Goal: Task Accomplishment & Management: Complete application form

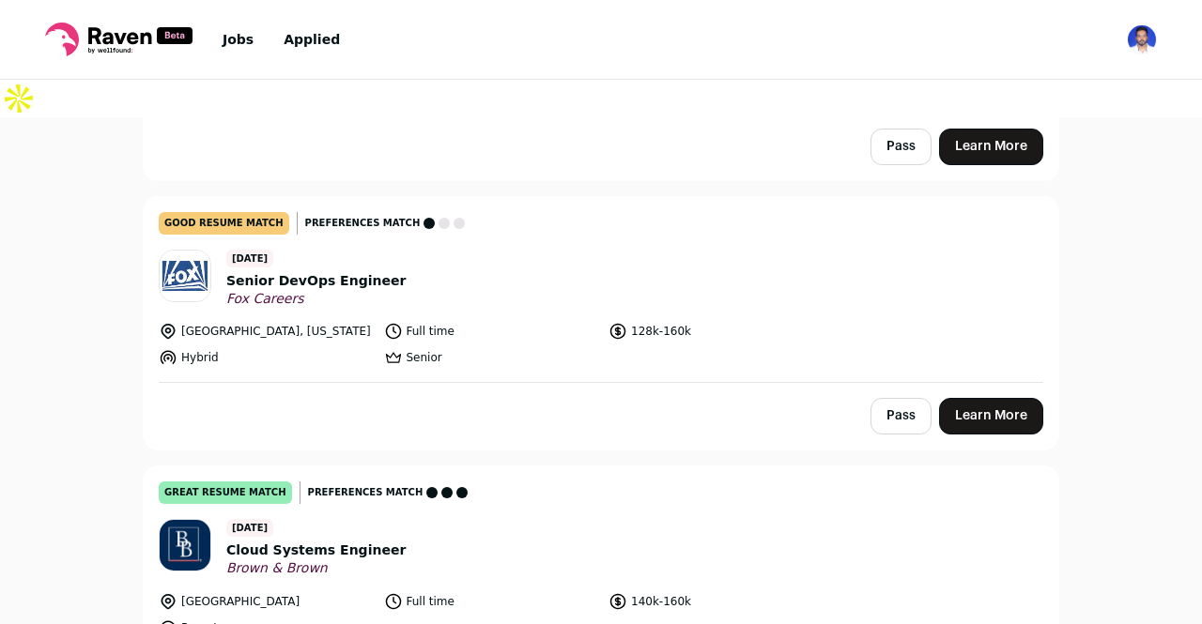
scroll to position [4084, 0]
click at [1004, 397] on link "Learn More" at bounding box center [991, 415] width 104 height 37
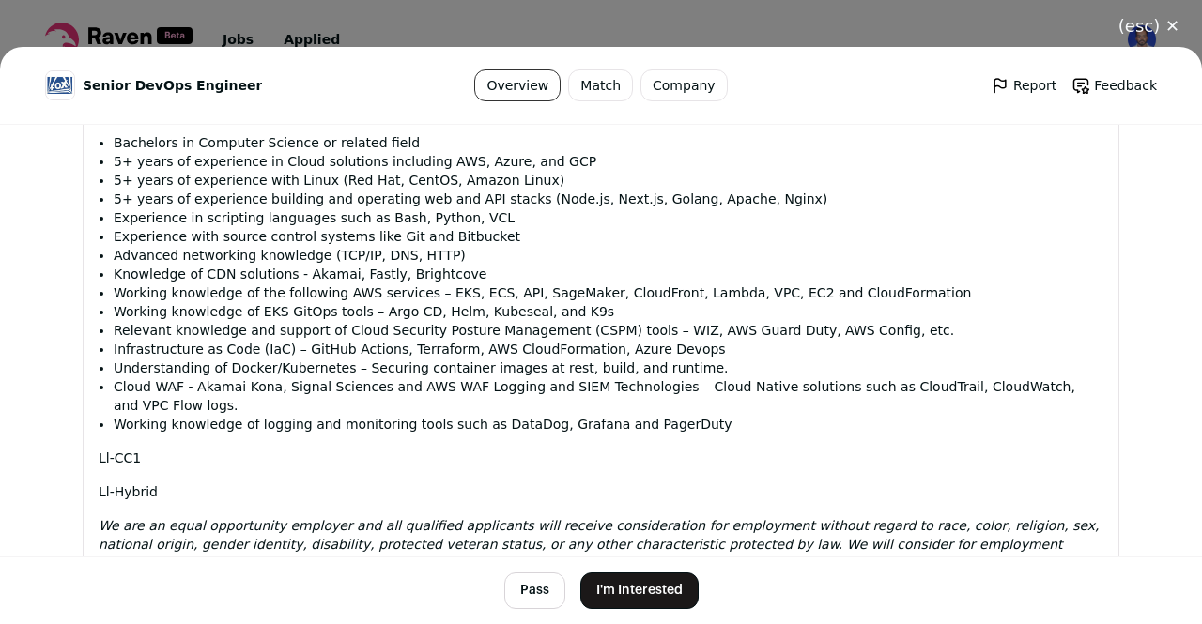
scroll to position [1439, 0]
click at [631, 597] on button "I'm Interested" at bounding box center [639, 591] width 118 height 37
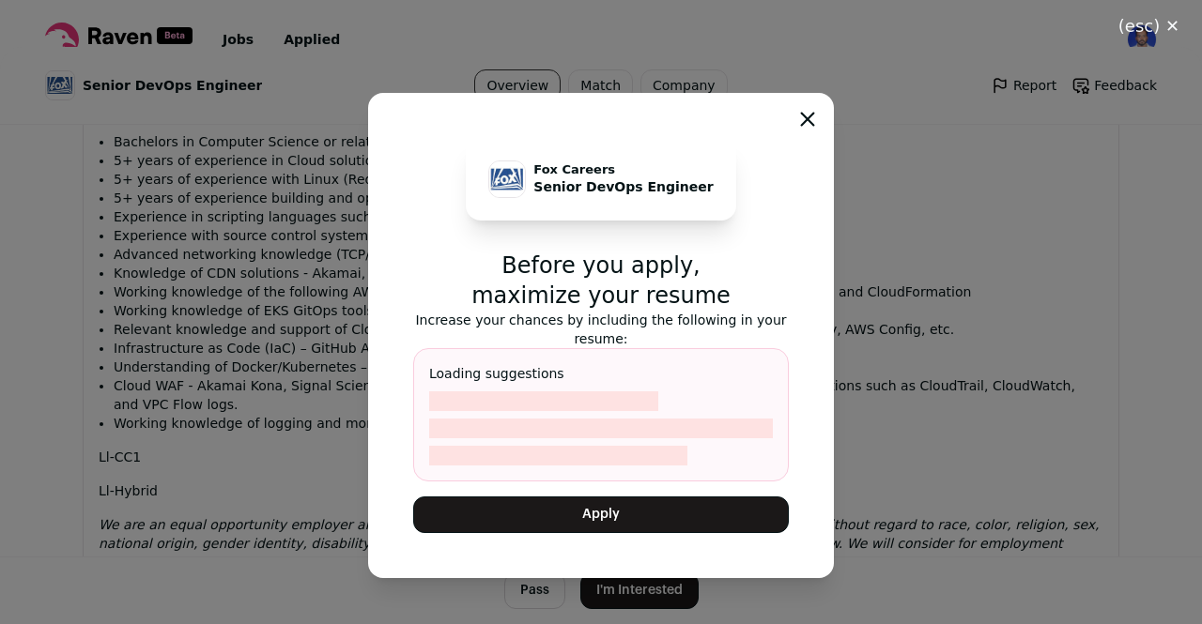
click at [607, 514] on button "Apply" at bounding box center [601, 515] width 376 height 37
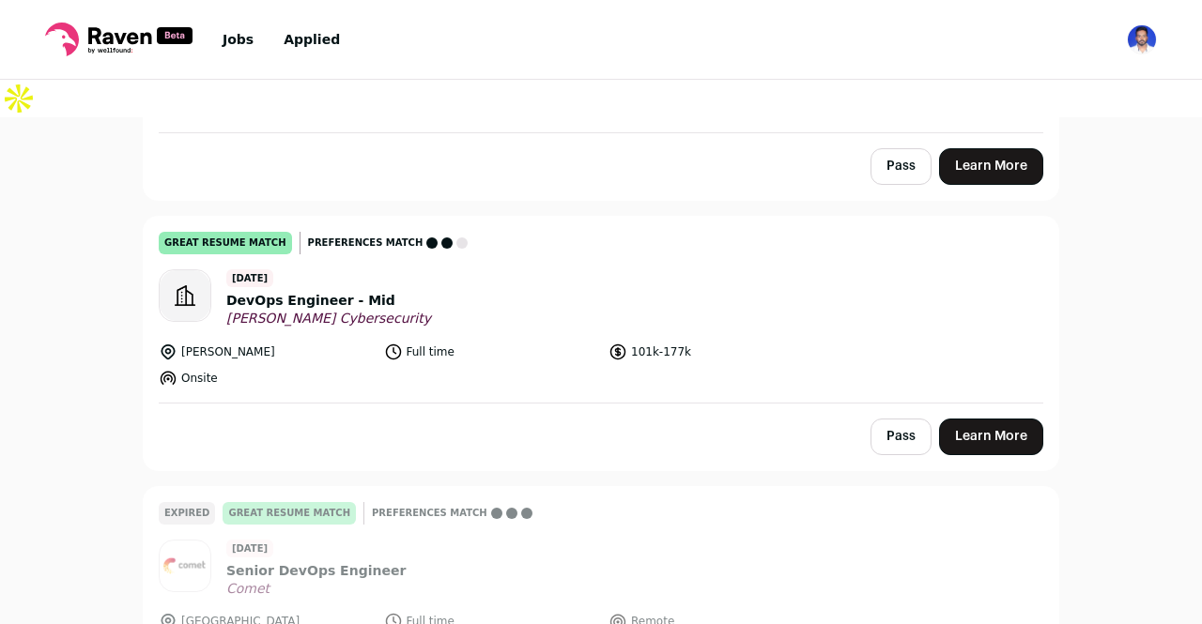
scroll to position [4907, 0]
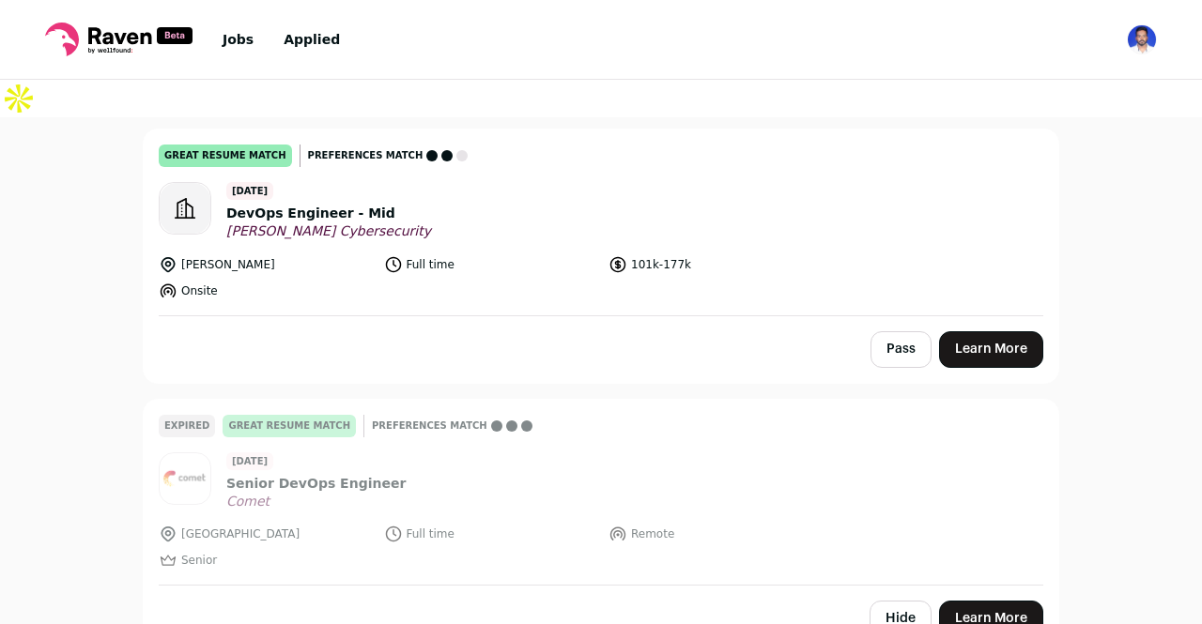
click at [997, 331] on link "Learn More" at bounding box center [991, 349] width 104 height 37
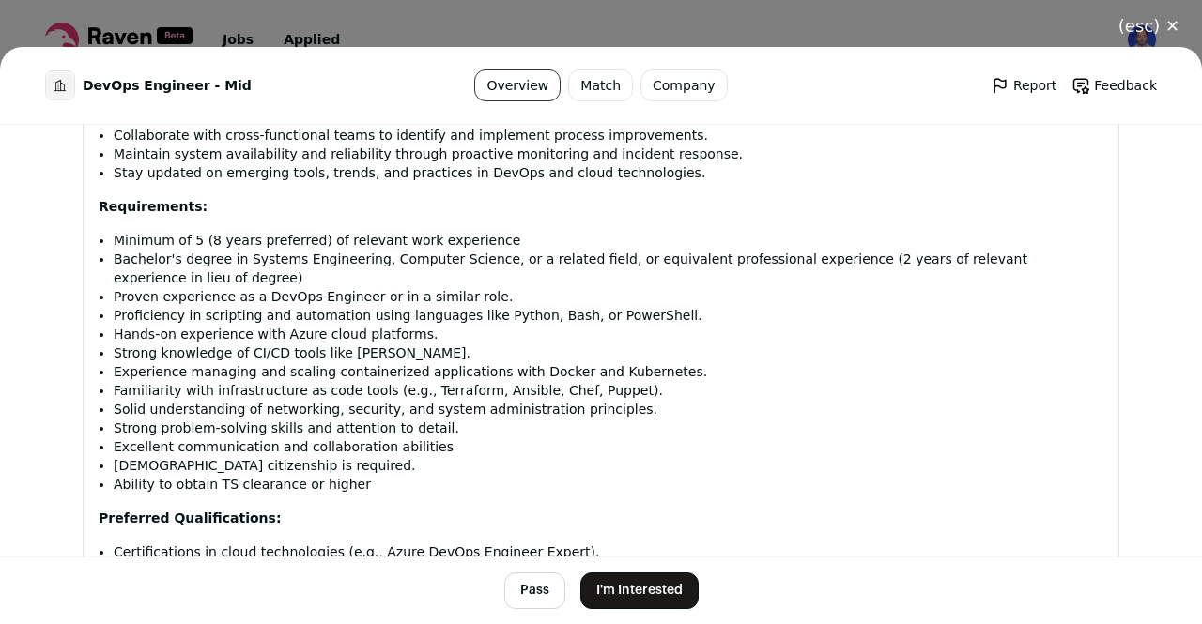
scroll to position [1265, 0]
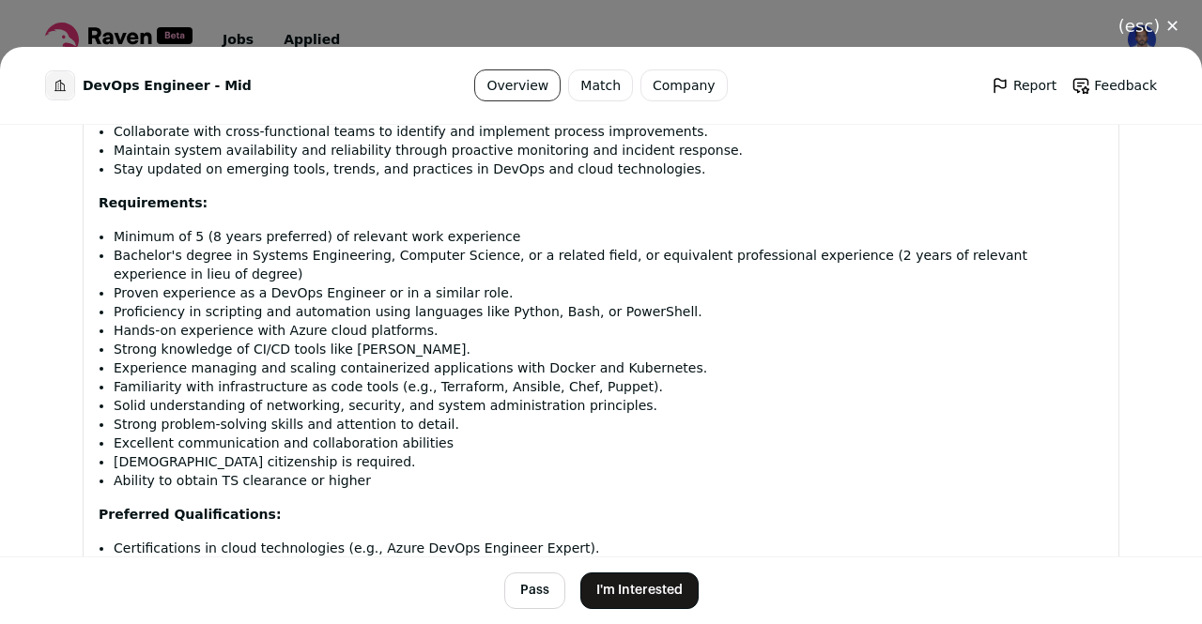
click at [1145, 29] on button "(esc) ✕" at bounding box center [1149, 26] width 106 height 41
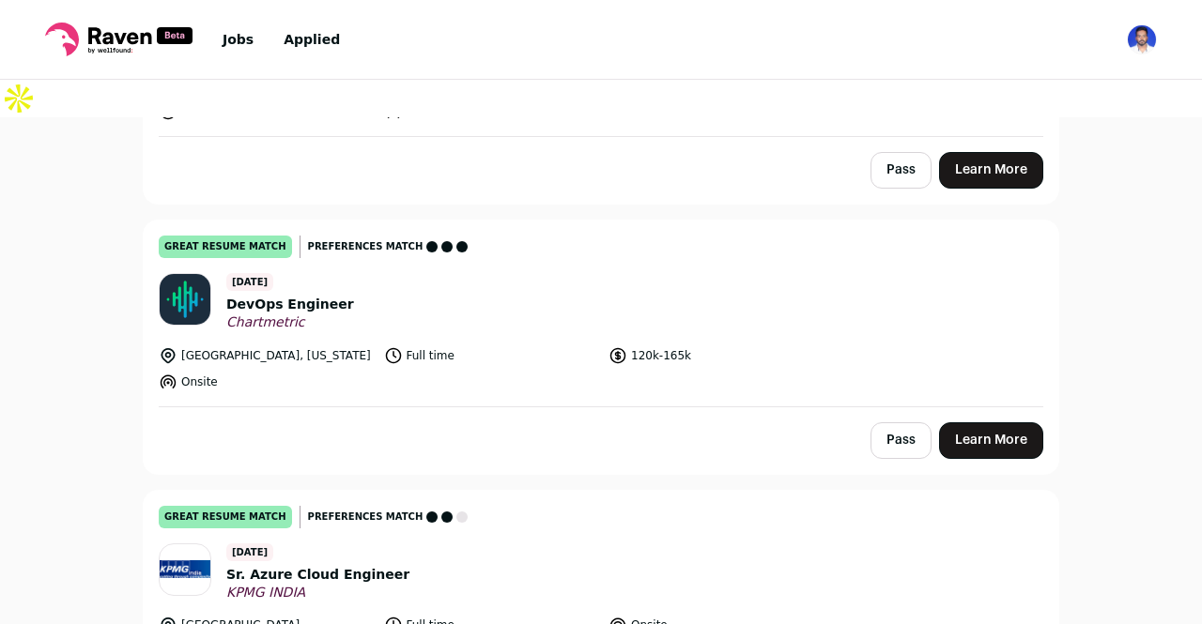
scroll to position [6406, 0]
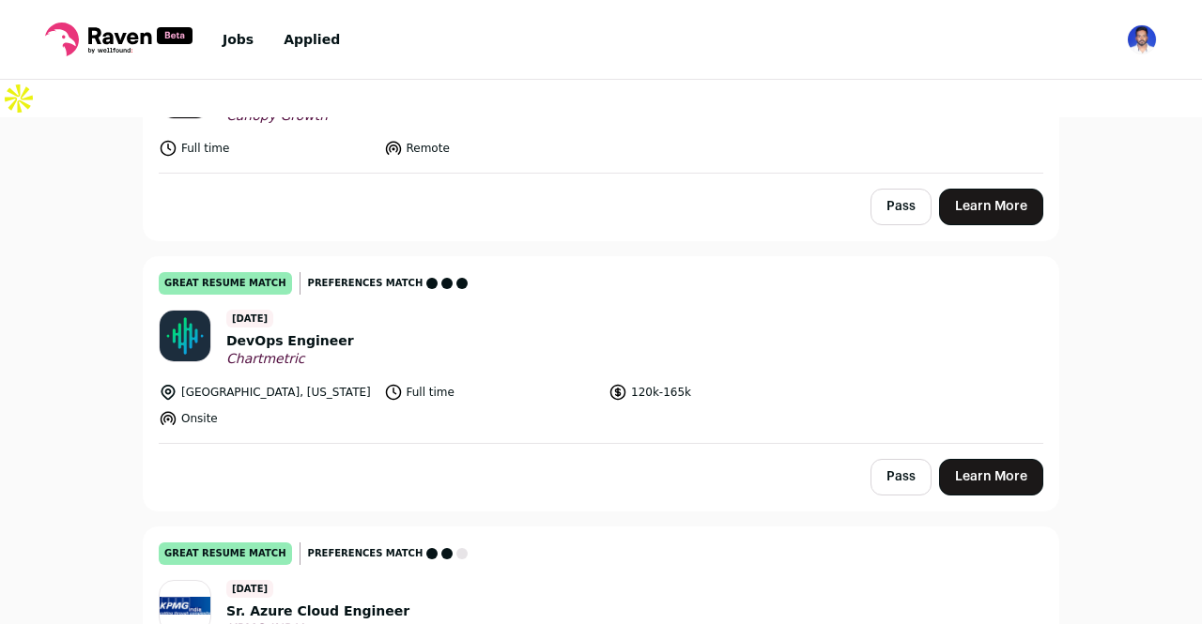
click at [991, 459] on link "Learn More" at bounding box center [991, 477] width 104 height 37
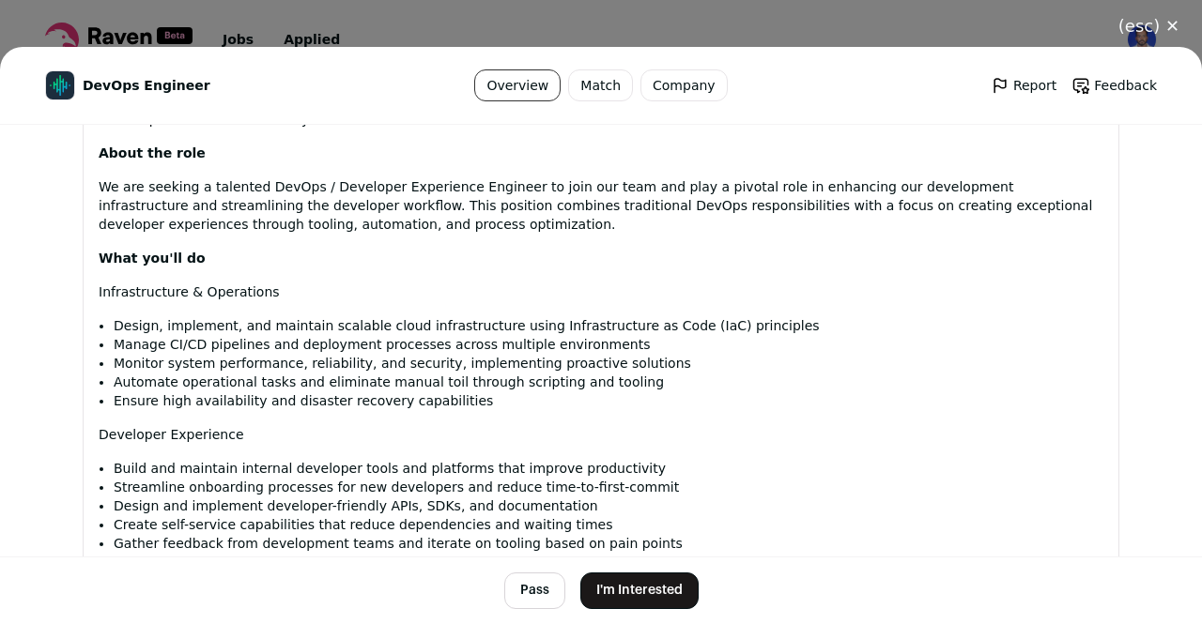
scroll to position [1089, 0]
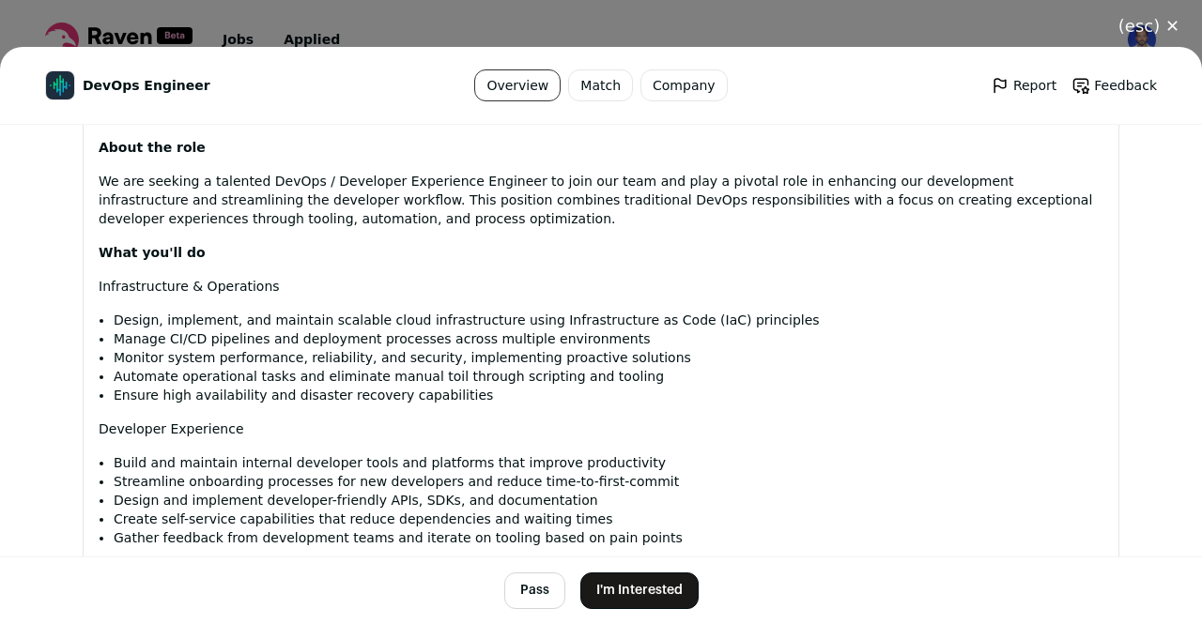
click at [616, 589] on button "I'm Interested" at bounding box center [639, 591] width 118 height 37
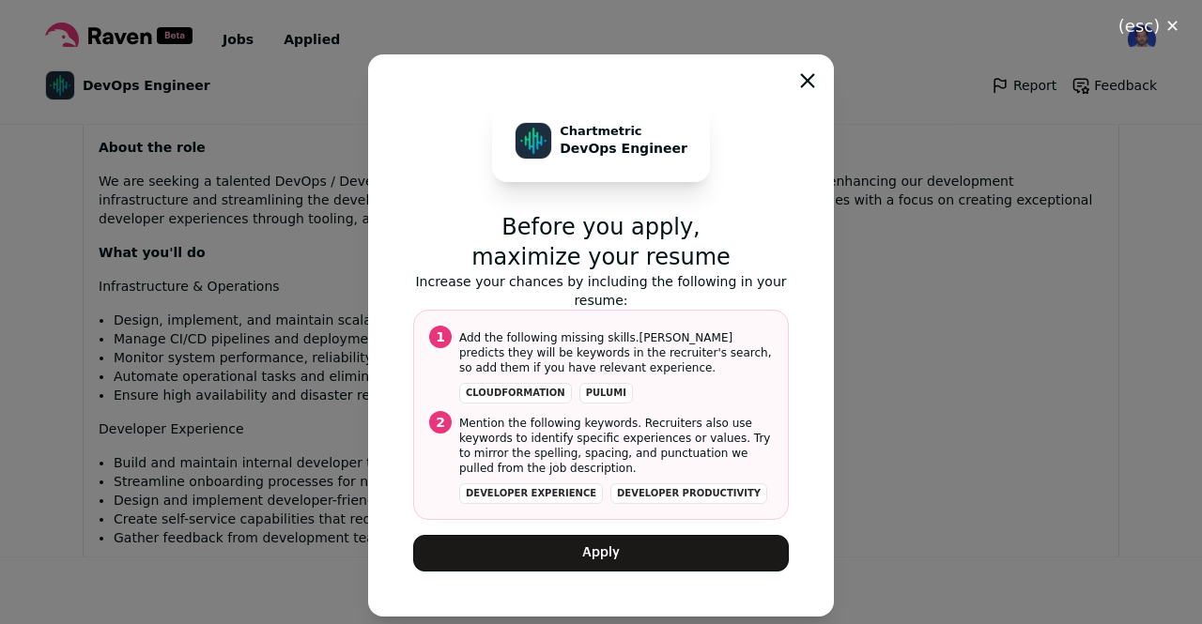
click at [708, 553] on button "Apply" at bounding box center [601, 553] width 376 height 37
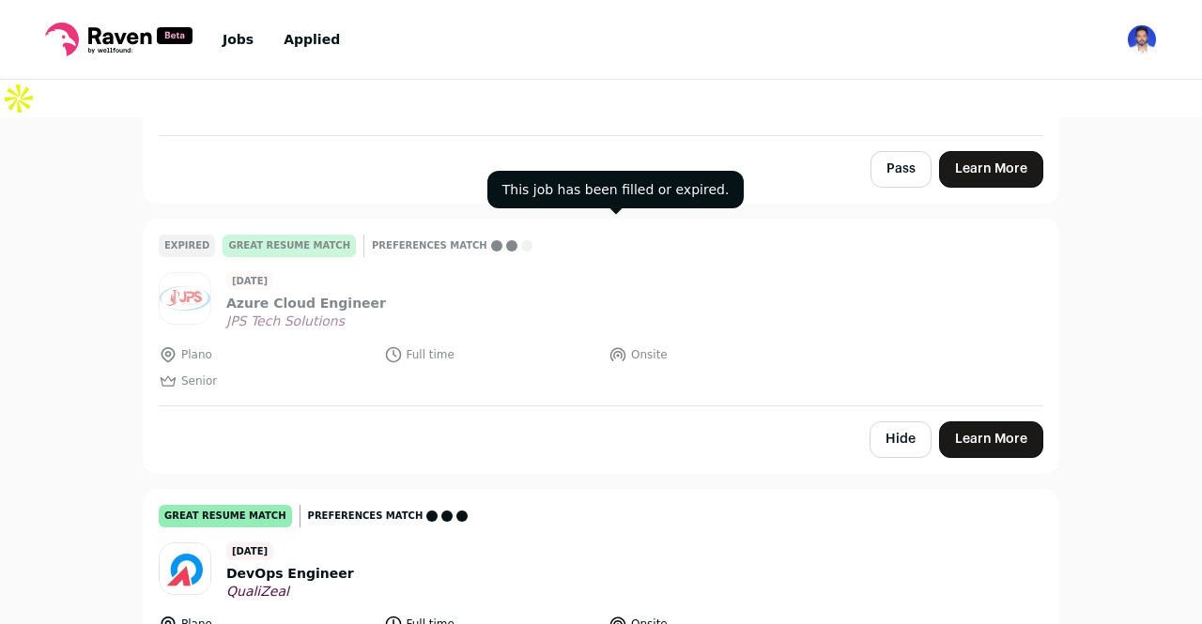
scroll to position [7786, 0]
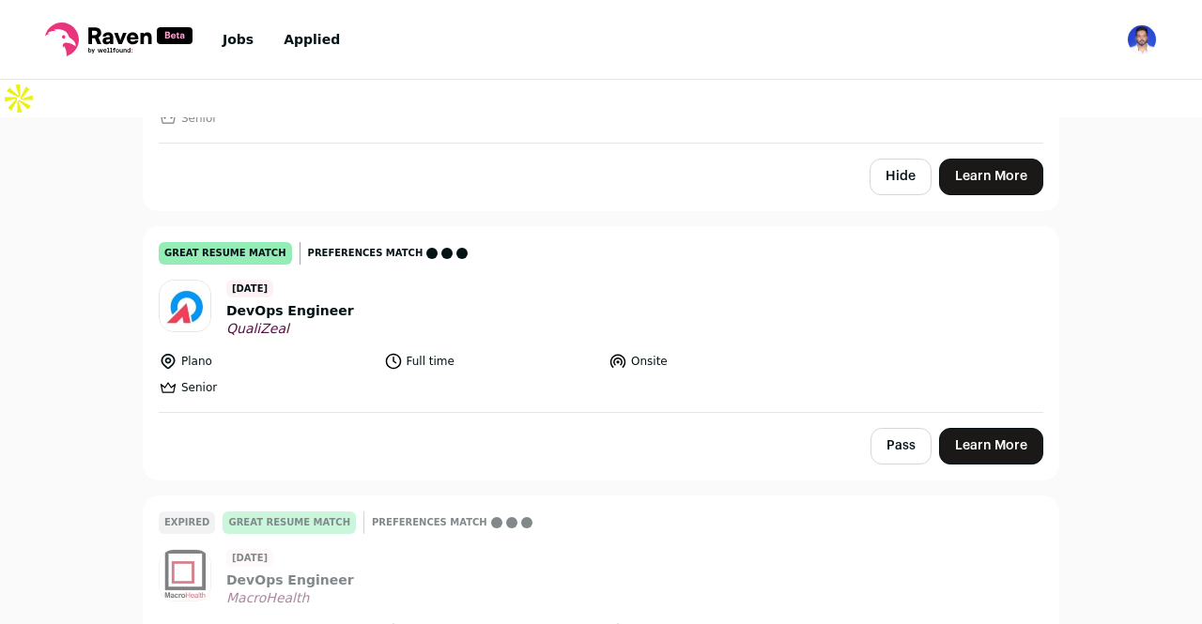
click at [978, 428] on link "Learn More" at bounding box center [991, 446] width 104 height 37
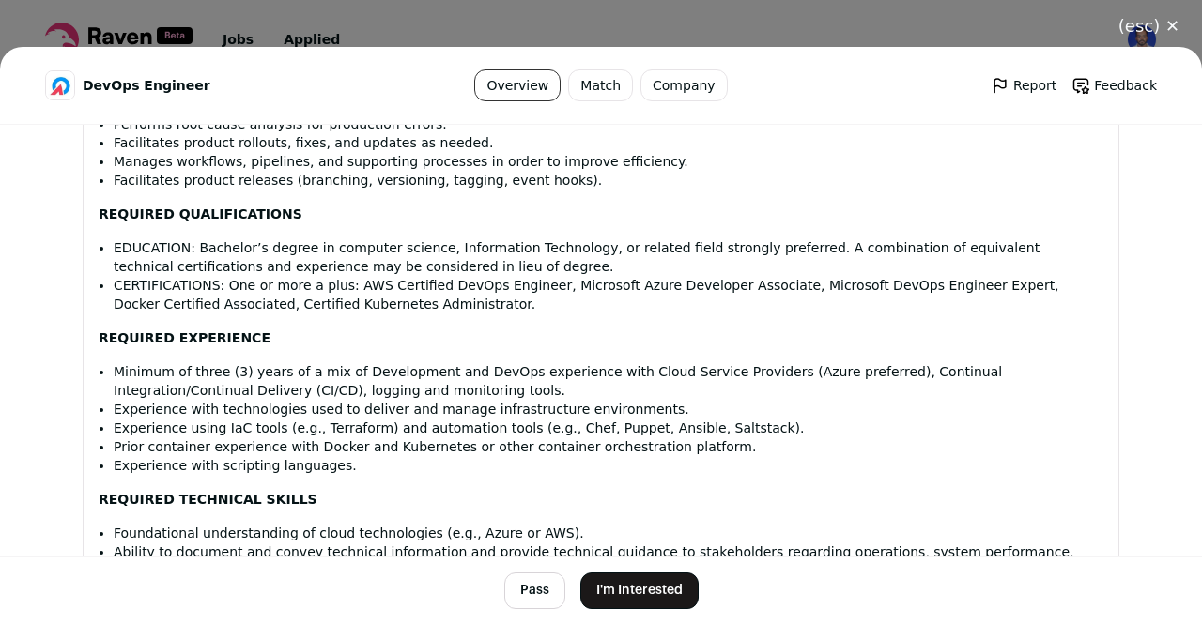
scroll to position [1593, 0]
click at [644, 589] on button "I'm Interested" at bounding box center [639, 591] width 118 height 37
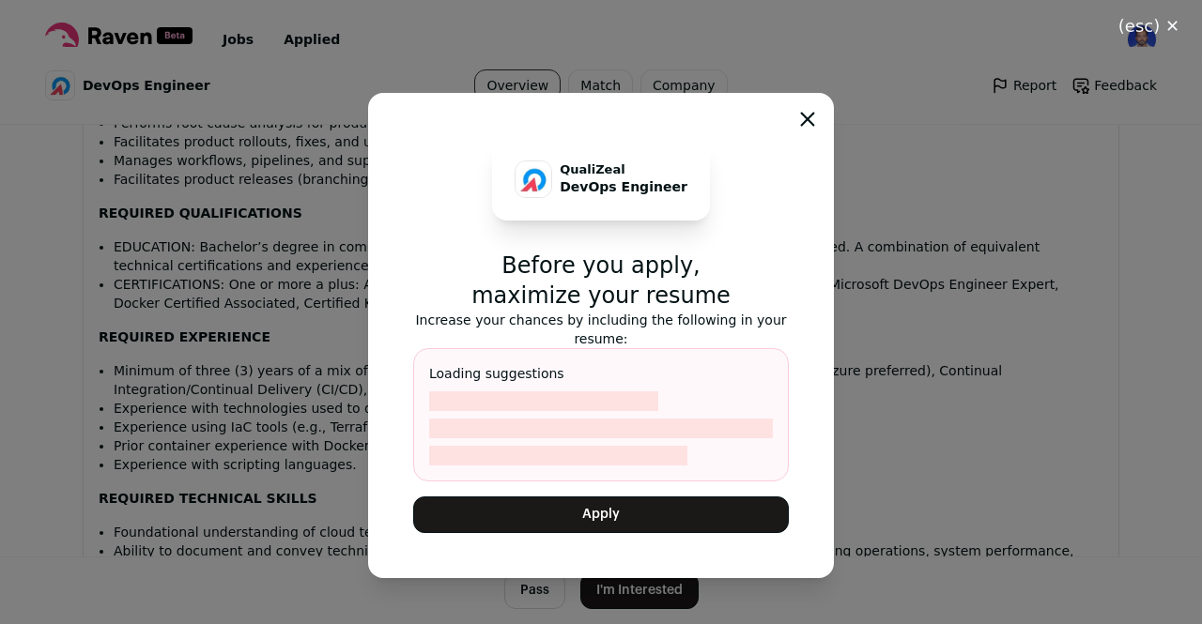
click at [676, 517] on button "Apply" at bounding box center [601, 515] width 376 height 37
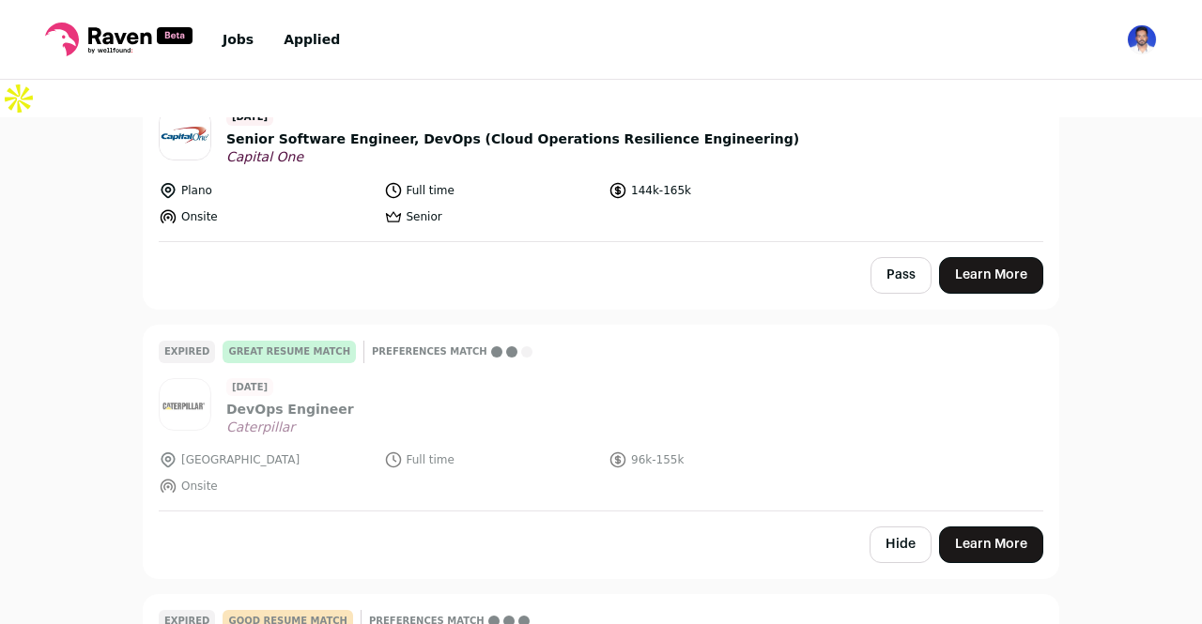
scroll to position [8622, 0]
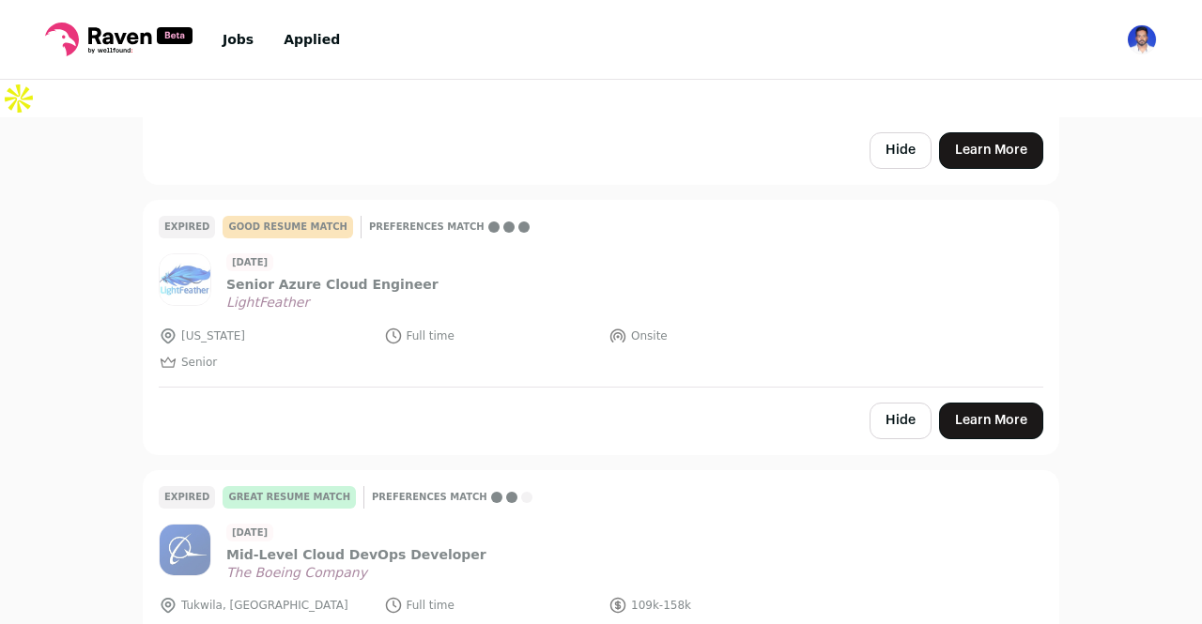
click at [229, 42] on link "Jobs" at bounding box center [237, 39] width 31 height 15
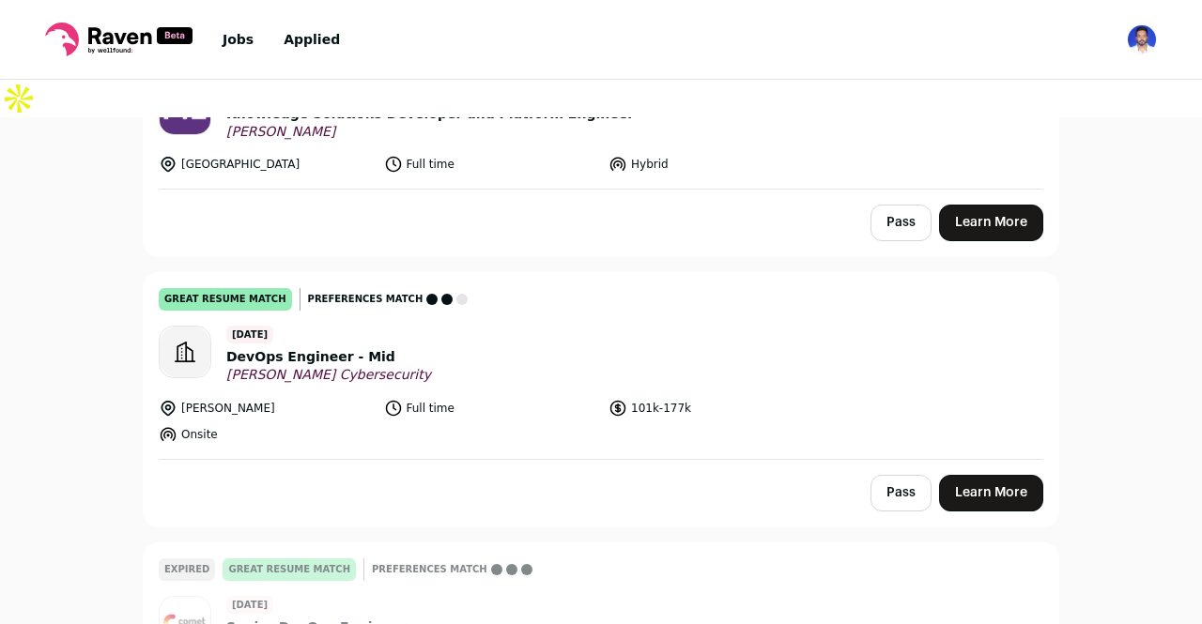
scroll to position [4741, 0]
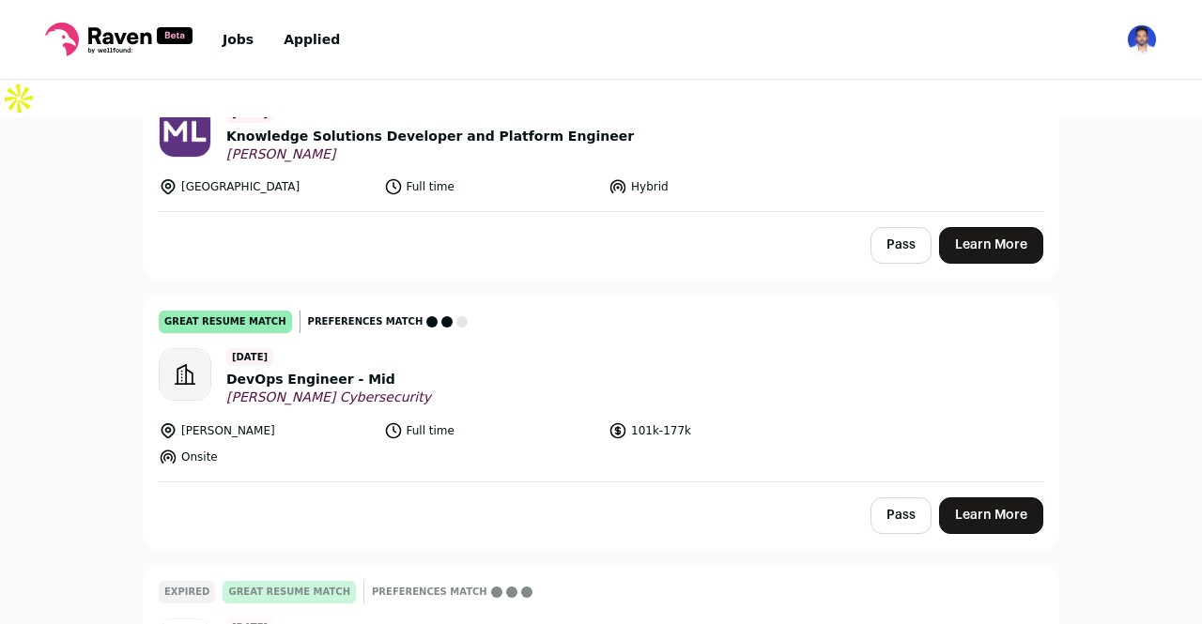
click at [956, 498] on link "Learn More" at bounding box center [991, 516] width 104 height 37
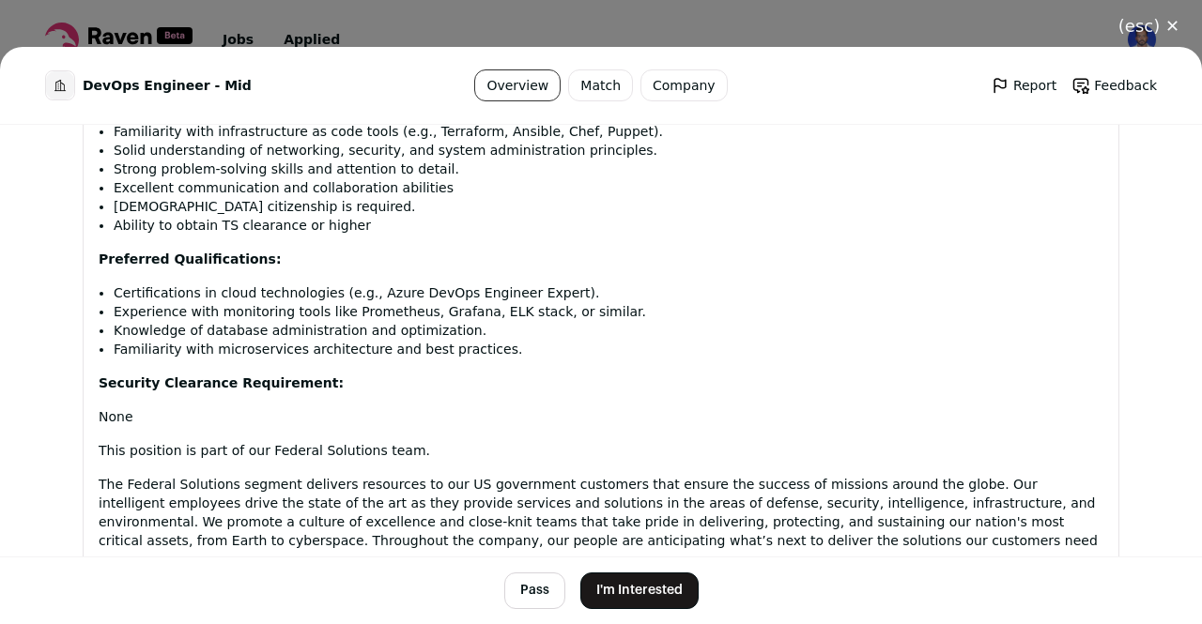
scroll to position [1618, 0]
click at [1153, 36] on button "(esc) ✕" at bounding box center [1149, 26] width 106 height 41
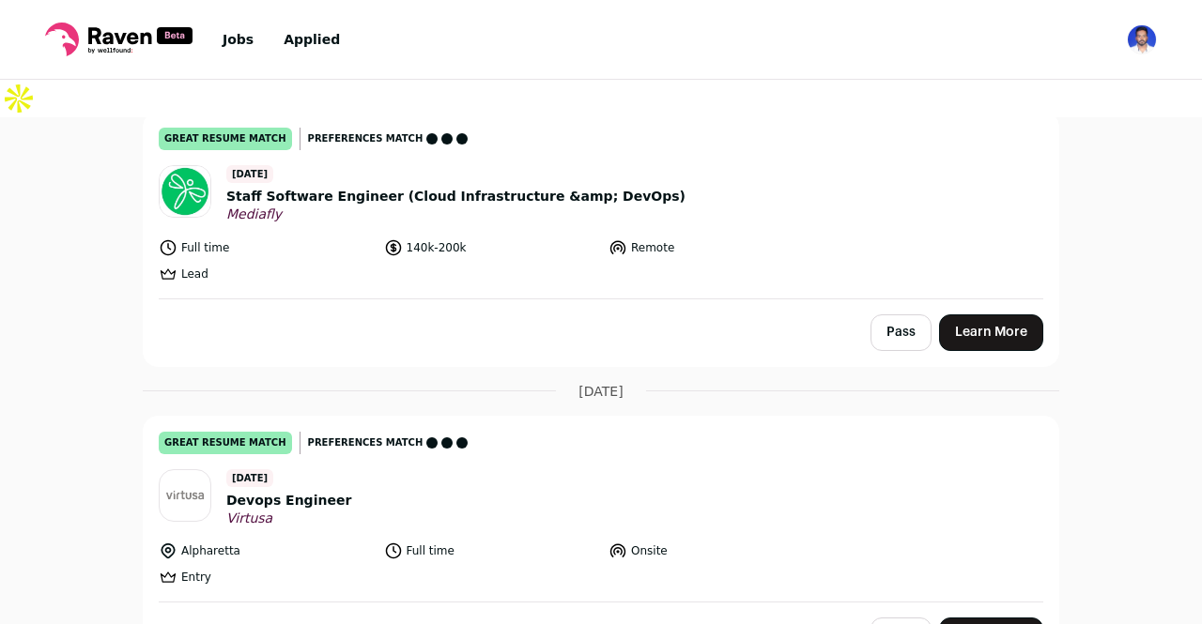
scroll to position [5563, 0]
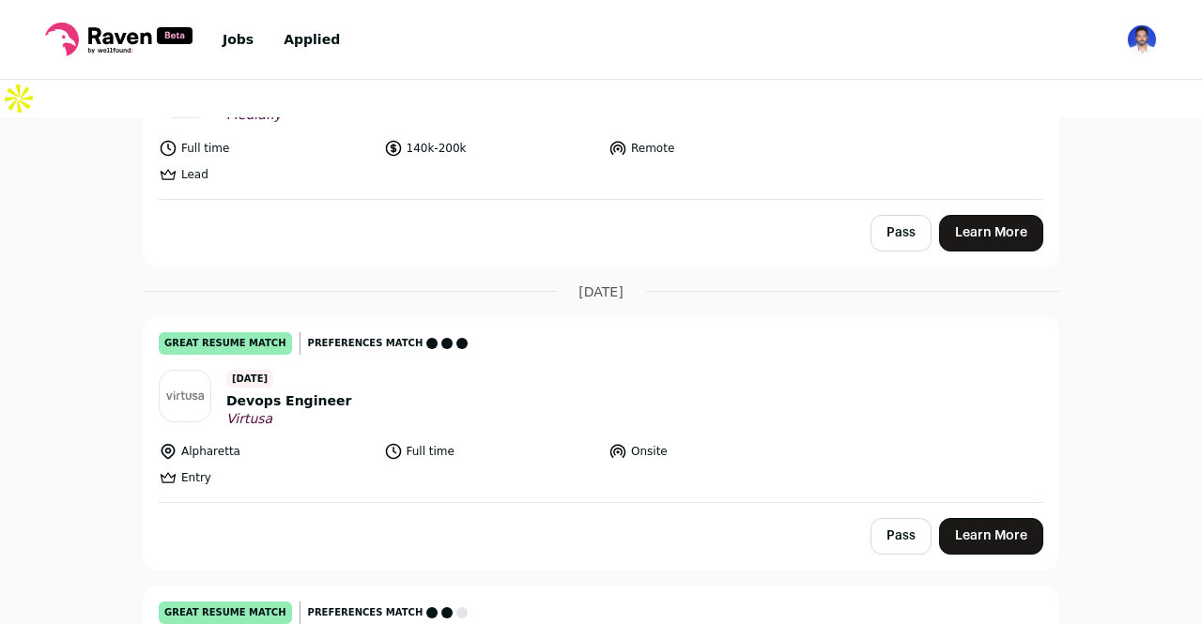
click at [1000, 518] on link "Learn More" at bounding box center [991, 536] width 104 height 37
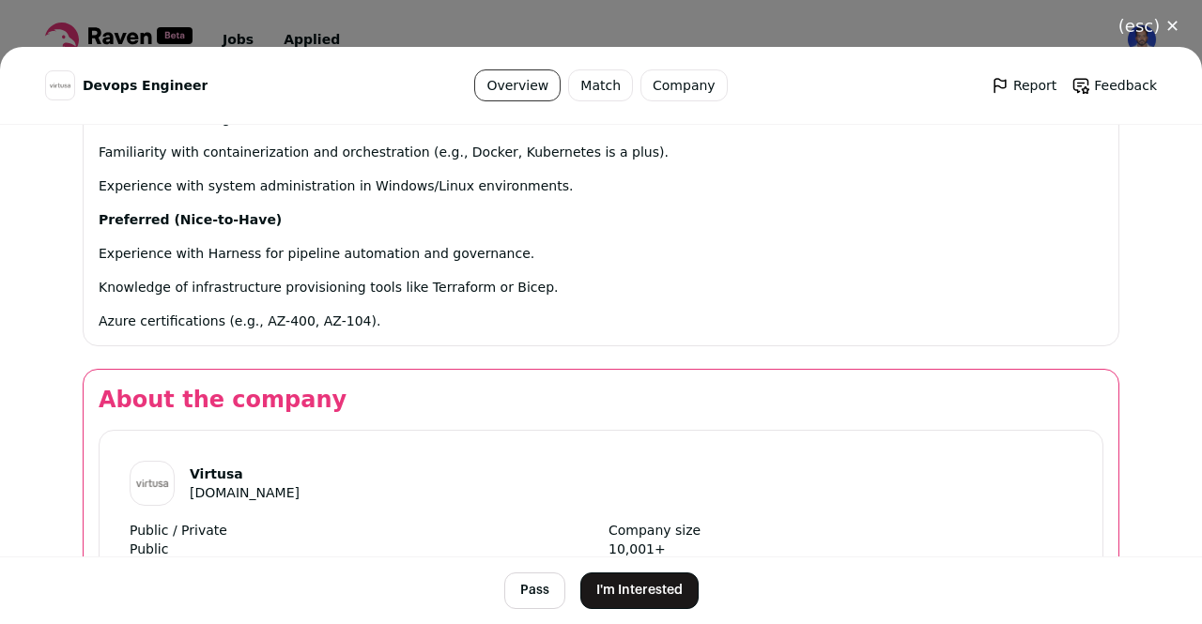
scroll to position [2022, 0]
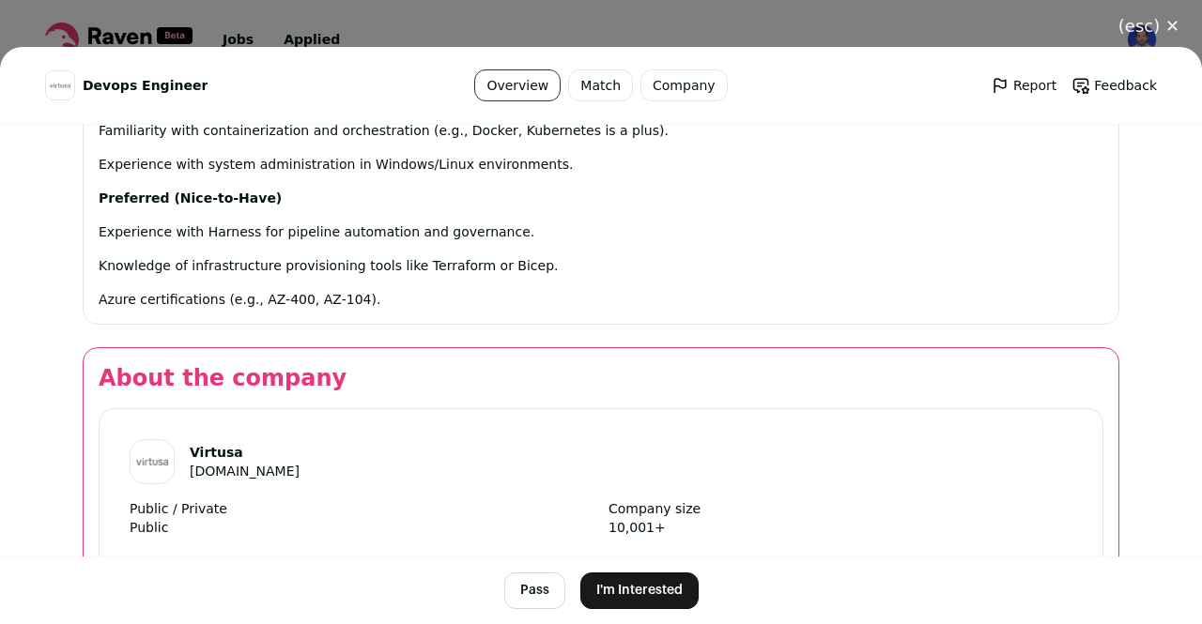
click at [630, 589] on button "I'm Interested" at bounding box center [639, 591] width 118 height 37
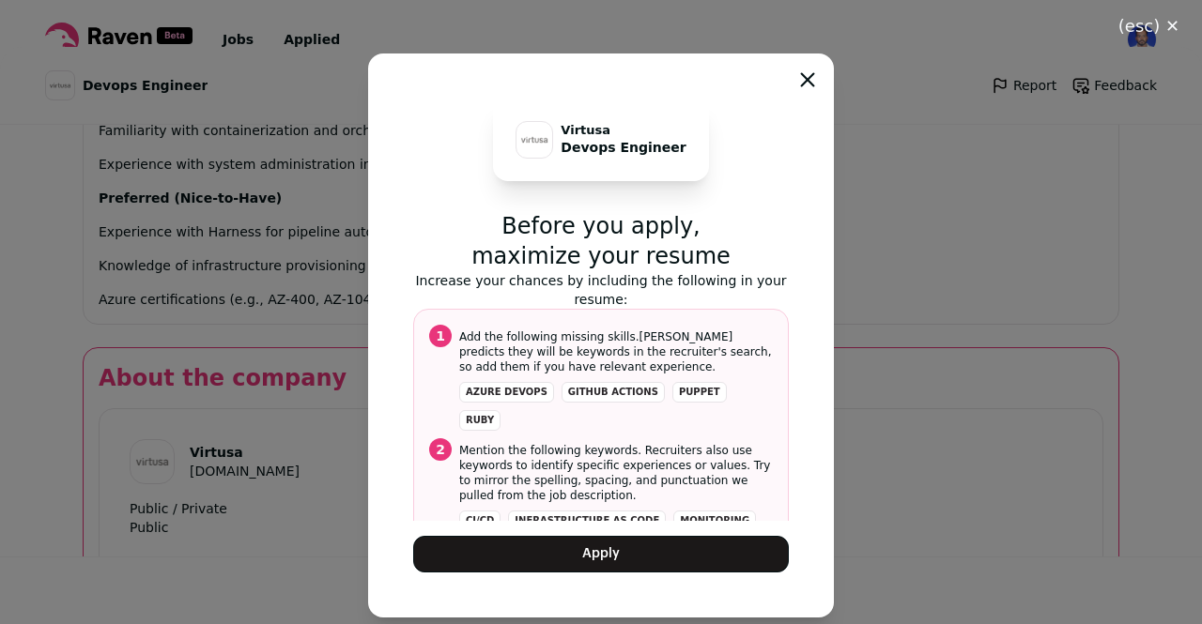
click at [629, 562] on button "Apply" at bounding box center [601, 554] width 376 height 37
